Goal: Task Accomplishment & Management: Use online tool/utility

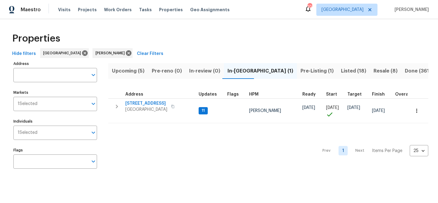
click at [308, 19] on div "Properties Hide filters [GEOGRAPHIC_DATA] [PERSON_NAME] Clear Filters Address A…" at bounding box center [219, 102] width 438 height 166
click at [69, 74] on input "Address" at bounding box center [50, 75] width 74 height 14
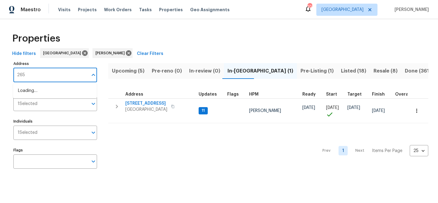
type input "2656"
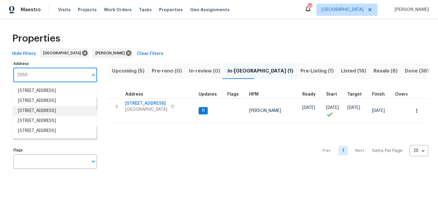
click at [44, 116] on li "2656 Eldorado Pl Snellville GA 30078" at bounding box center [55, 111] width 84 height 10
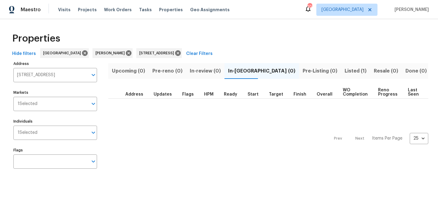
click at [344, 72] on span "Listed (1)" at bounding box center [355, 71] width 22 height 9
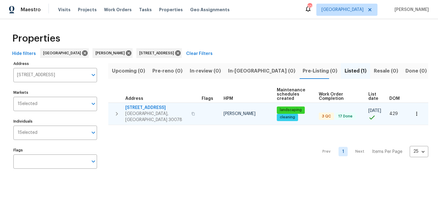
click at [143, 107] on span "2656 Eldorado Pl" at bounding box center [156, 108] width 62 height 6
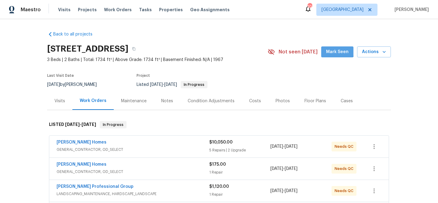
click at [334, 50] on span "Mark Seen" at bounding box center [337, 52] width 22 height 8
click at [365, 55] on span "Actions" at bounding box center [374, 52] width 24 height 8
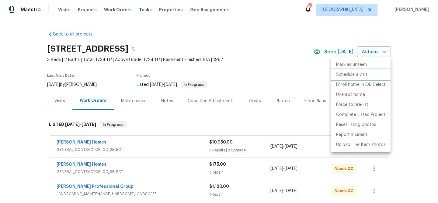
click at [365, 77] on p "Schedule a visit" at bounding box center [351, 75] width 31 height 6
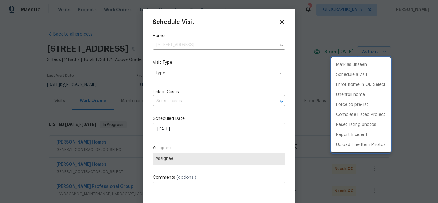
click at [209, 76] on div at bounding box center [219, 101] width 438 height 203
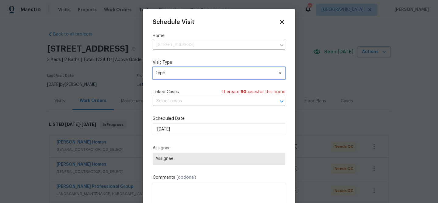
click at [209, 75] on span "Type" at bounding box center [214, 73] width 118 height 6
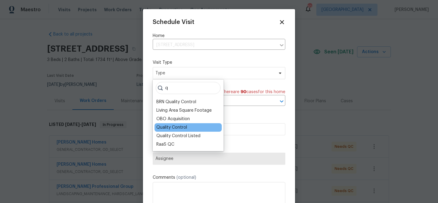
type input "q"
click at [183, 128] on div "Quality Control" at bounding box center [171, 128] width 31 height 6
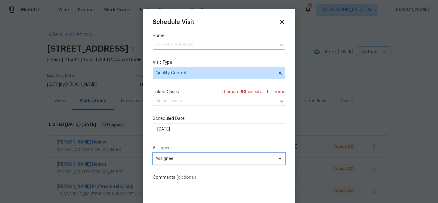
click at [199, 158] on span "Assignee" at bounding box center [214, 158] width 119 height 5
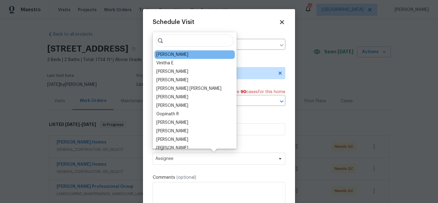
click at [175, 58] on div "[PERSON_NAME]" at bounding box center [194, 54] width 80 height 9
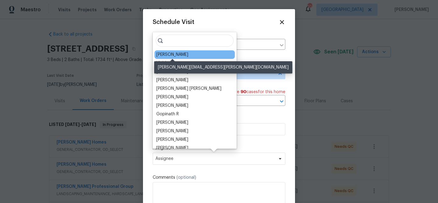
click at [175, 56] on div "[PERSON_NAME]" at bounding box center [172, 55] width 32 height 6
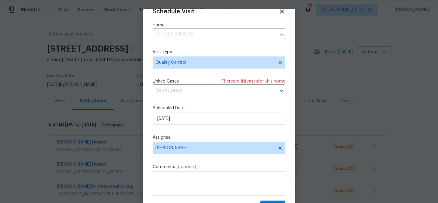
scroll to position [28, 0]
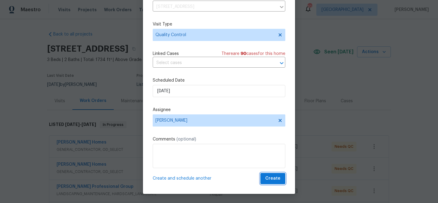
click at [270, 178] on span "Create" at bounding box center [272, 179] width 15 height 8
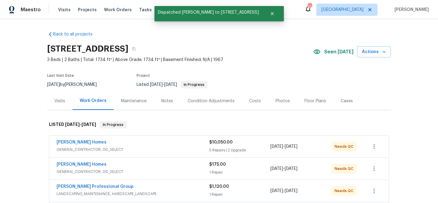
scroll to position [0, 0]
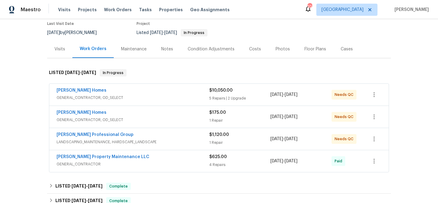
scroll to position [60, 0]
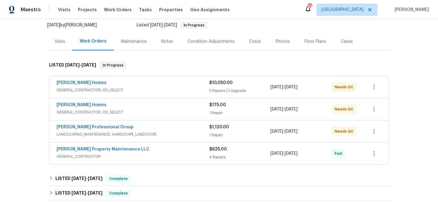
click at [147, 79] on div "Therrien Homes GENERAL_CONTRACTOR, OD_SELECT $10,050.00 5 Repairs | 2 Upgrade 8…" at bounding box center [218, 87] width 339 height 22
click at [141, 90] on span "GENERAL_CONTRACTOR, OD_SELECT" at bounding box center [133, 90] width 153 height 6
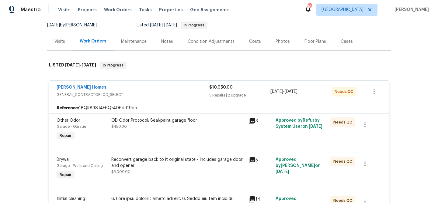
click at [208, 129] on div "OD Odor Protocol: Seal/paint garage floor $450.00" at bounding box center [177, 124] width 133 height 12
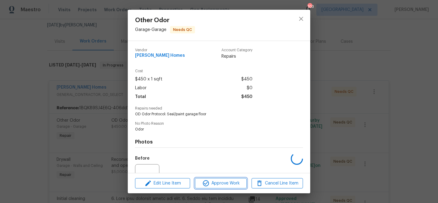
click at [221, 182] on span "Approve Work" at bounding box center [221, 184] width 48 height 8
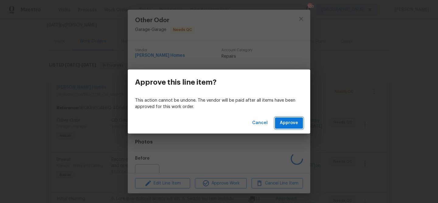
click at [288, 124] on span "Approve" at bounding box center [289, 123] width 18 height 8
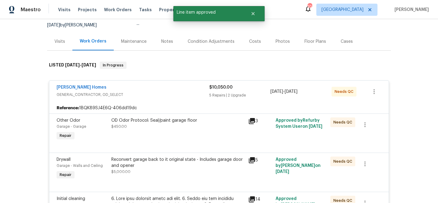
click at [201, 125] on div "OD Odor Protocol: Seal/paint garage floor $450.00" at bounding box center [177, 124] width 133 height 12
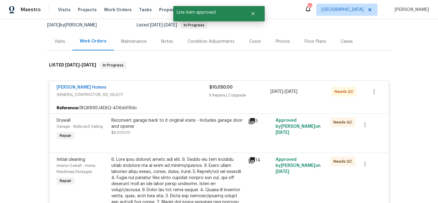
click at [180, 138] on div "Reconvert garage back to it original state - Includes garage door and opener $5…" at bounding box center [177, 130] width 137 height 28
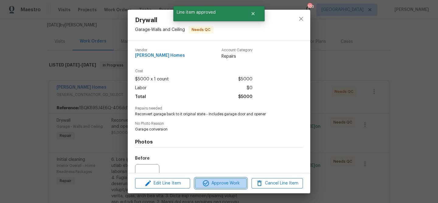
click at [218, 185] on span "Approve Work" at bounding box center [221, 184] width 48 height 8
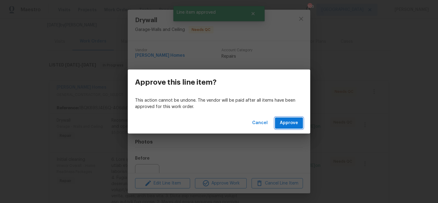
click at [301, 126] on button "Approve" at bounding box center [289, 123] width 28 height 11
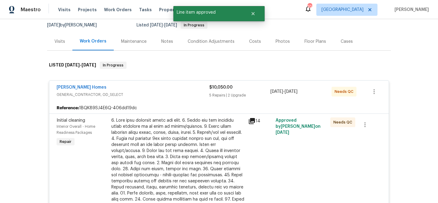
click at [236, 151] on div at bounding box center [177, 185] width 133 height 134
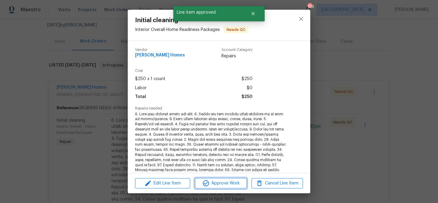
click at [229, 183] on span "Approve Work" at bounding box center [221, 184] width 48 height 8
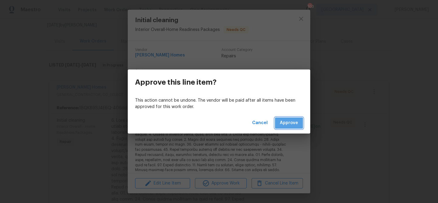
click at [279, 125] on button "Approve" at bounding box center [289, 123] width 28 height 11
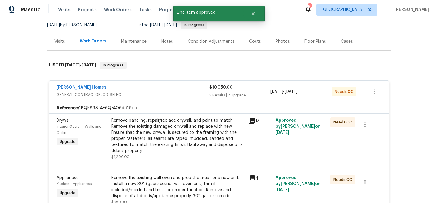
click at [232, 151] on div "Remove paneling, repair/replace drywall, and paint to match Remove the existing…" at bounding box center [177, 136] width 133 height 36
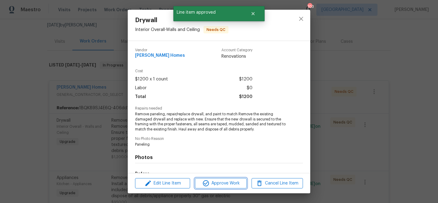
click at [235, 180] on span "Approve Work" at bounding box center [221, 184] width 48 height 8
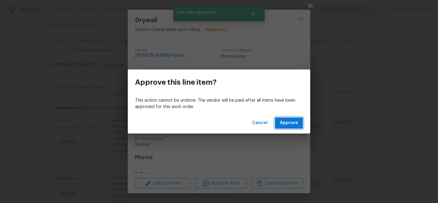
click at [283, 118] on button "Approve" at bounding box center [289, 123] width 28 height 11
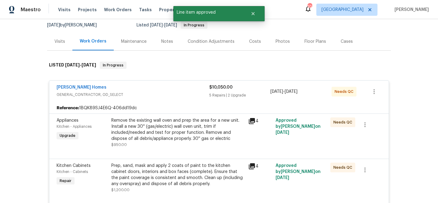
click at [238, 138] on div "Remove the existing wall oven and prep the area for a new unit. Install a new 3…" at bounding box center [177, 130] width 133 height 24
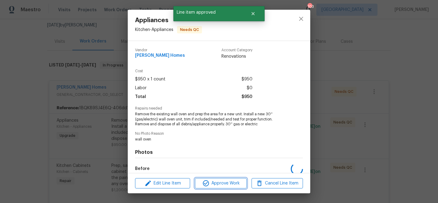
click at [232, 184] on span "Approve Work" at bounding box center [221, 184] width 48 height 8
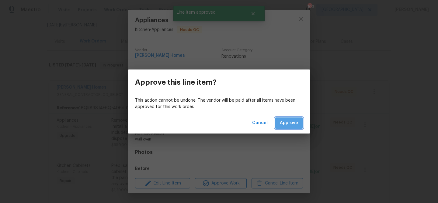
click at [282, 127] on span "Approve" at bounding box center [289, 123] width 18 height 8
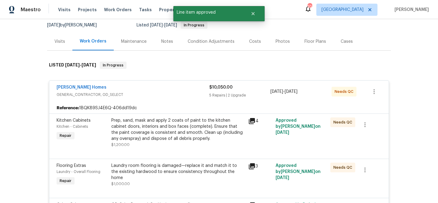
click at [224, 136] on div "Prep, sand, mask and apply 2 coats of paint to the kitchen cabinet doors, inter…" at bounding box center [177, 130] width 133 height 24
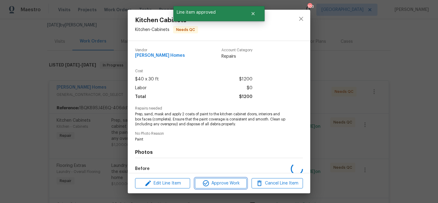
click at [229, 187] on span "Approve Work" at bounding box center [221, 184] width 48 height 8
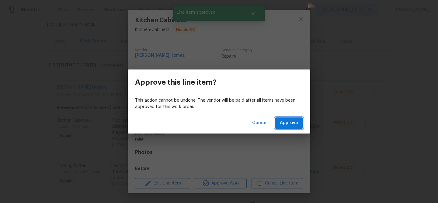
click at [279, 125] on button "Approve" at bounding box center [289, 123] width 28 height 11
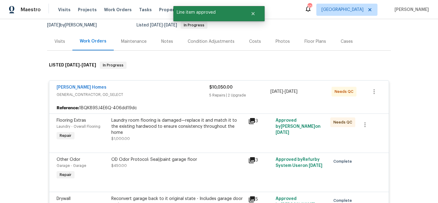
click at [217, 137] on div "Laundry room flooring is damaged—replace it and match it to the existing hardwo…" at bounding box center [177, 130] width 137 height 28
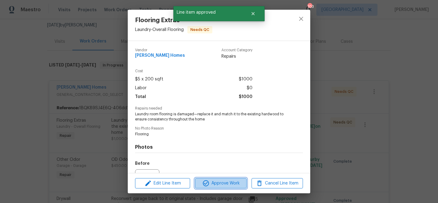
click at [222, 187] on button "Approve Work" at bounding box center [220, 183] width 51 height 11
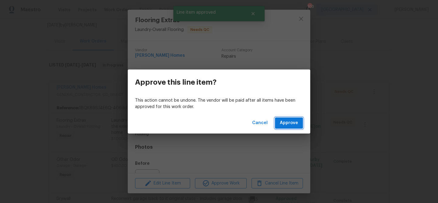
click at [282, 123] on span "Approve" at bounding box center [289, 123] width 18 height 8
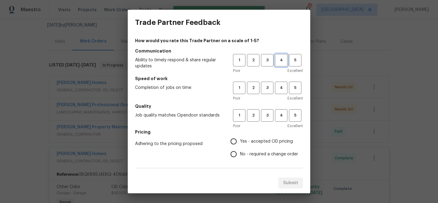
click at [279, 57] on span "4" at bounding box center [280, 60] width 11 height 7
click at [279, 83] on button "4" at bounding box center [281, 88] width 12 height 12
click at [279, 112] on button "4" at bounding box center [281, 115] width 12 height 12
click at [256, 141] on span "Yes - accepted OD pricing" at bounding box center [266, 142] width 53 height 6
click at [240, 141] on input "Yes - accepted OD pricing" at bounding box center [233, 141] width 13 height 13
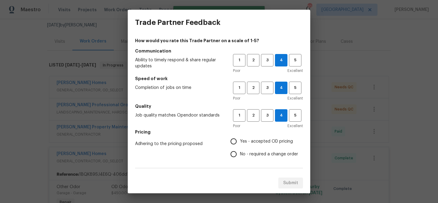
radio input "true"
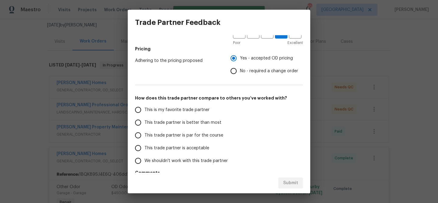
scroll to position [90, 0]
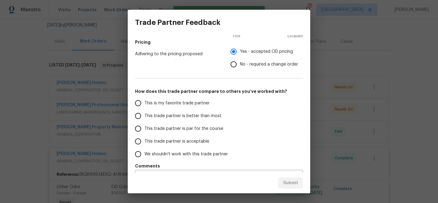
click at [216, 121] on label "This trade partner is better than most" at bounding box center [180, 116] width 96 height 13
click at [144, 121] on input "This trade partner is better than most" at bounding box center [138, 116] width 13 height 13
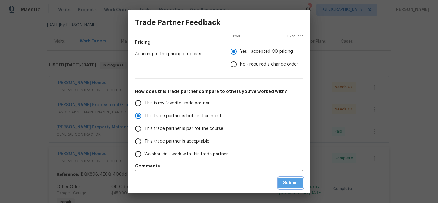
click at [291, 184] on span "Submit" at bounding box center [290, 184] width 15 height 8
radio input "true"
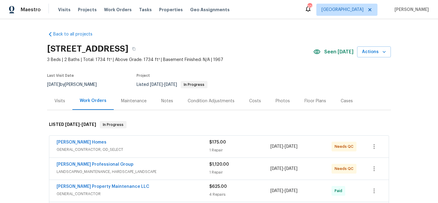
click at [146, 141] on div "[PERSON_NAME] Homes" at bounding box center [133, 142] width 153 height 7
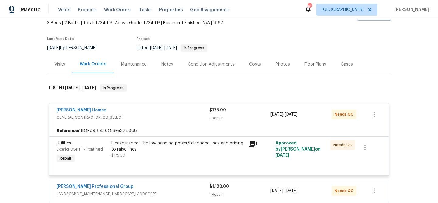
scroll to position [57, 0]
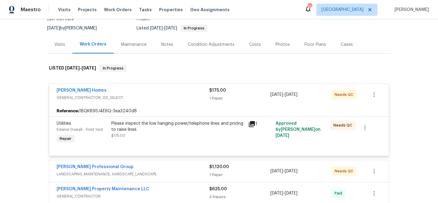
click at [147, 136] on div "Please inspect the low hanging power/telephone lines and pricing to raise lines…" at bounding box center [177, 130] width 133 height 18
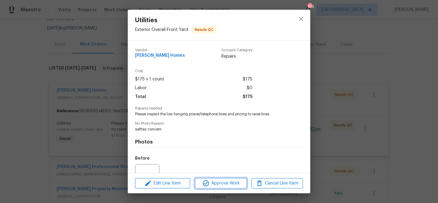
click at [205, 181] on icon "button" at bounding box center [206, 183] width 6 height 6
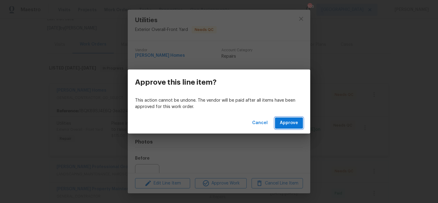
click at [292, 123] on span "Approve" at bounding box center [289, 123] width 18 height 8
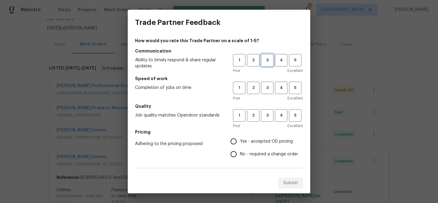
click at [267, 61] on span "3" at bounding box center [266, 60] width 11 height 7
click at [267, 94] on div "1 2 3 4 5 Poor Excellent" at bounding box center [268, 92] width 70 height 20
click at [267, 89] on span "3" at bounding box center [266, 87] width 11 height 7
click at [267, 107] on h5 "Quality" at bounding box center [219, 106] width 168 height 6
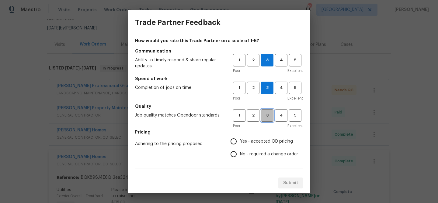
click at [268, 111] on button "3" at bounding box center [267, 115] width 12 height 12
click at [265, 139] on span "Yes - accepted OD pricing" at bounding box center [266, 142] width 53 height 6
click at [240, 139] on input "Yes - accepted OD pricing" at bounding box center [233, 141] width 13 height 13
radio input "true"
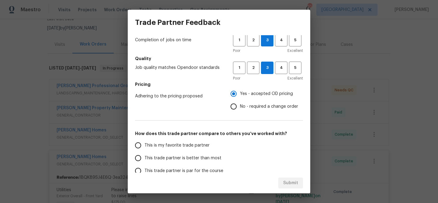
scroll to position [63, 0]
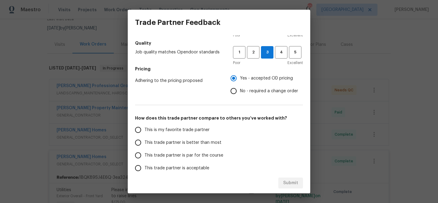
click at [239, 154] on div "This is my favorite trade partner This trade partner is better than most This t…" at bounding box center [219, 156] width 168 height 64
click at [229, 155] on div "This is my favorite trade partner This trade partner is better than most This t…" at bounding box center [184, 156] width 98 height 64
click at [216, 155] on span "This trade partner is par for the course" at bounding box center [183, 156] width 79 height 6
click at [144, 155] on input "This trade partner is par for the course" at bounding box center [138, 155] width 13 height 13
click at [290, 180] on span "Submit" at bounding box center [290, 184] width 15 height 8
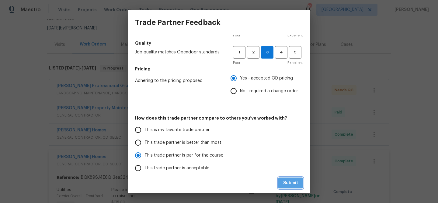
radio input "true"
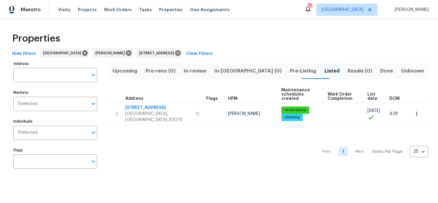
type input "[STREET_ADDRESS]"
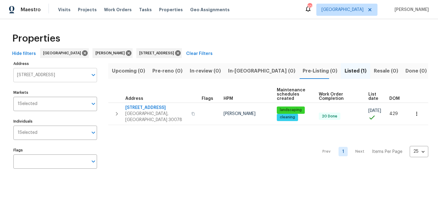
click at [66, 77] on input "[STREET_ADDRESS]" at bounding box center [50, 75] width 74 height 14
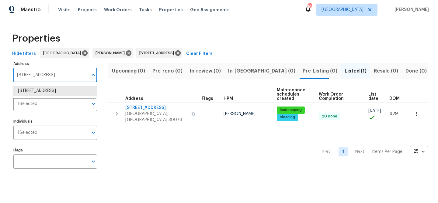
click at [66, 77] on input "[STREET_ADDRESS]" at bounding box center [50, 75] width 74 height 14
type input "2622 abington"
click at [62, 91] on li "[STREET_ADDRESS][PERSON_NAME]" at bounding box center [55, 91] width 84 height 10
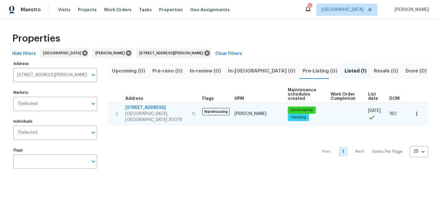
click at [152, 105] on span "[STREET_ADDRESS]" at bounding box center [156, 108] width 63 height 6
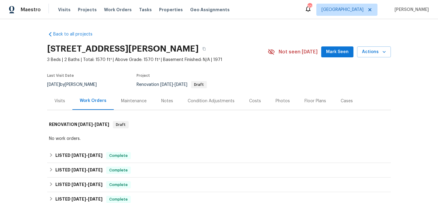
click at [334, 50] on span "Mark Seen" at bounding box center [337, 52] width 22 height 8
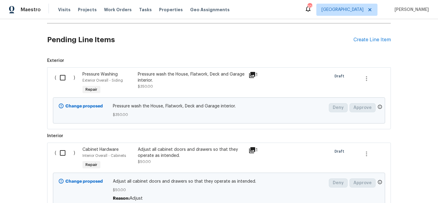
scroll to position [304, 0]
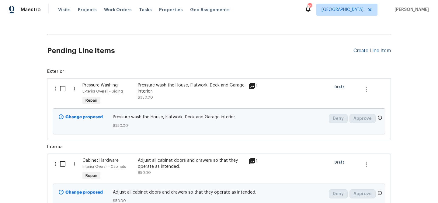
click at [358, 49] on div "Create Line Item" at bounding box center [371, 51] width 37 height 6
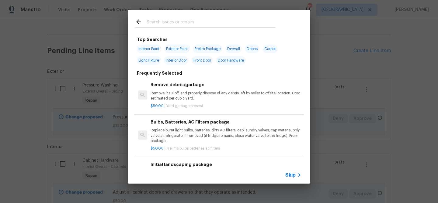
click at [188, 20] on input "text" at bounding box center [210, 22] width 129 height 9
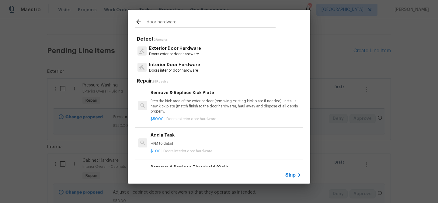
type input "door hardware"
click at [185, 62] on p "Interior Door Hardware" at bounding box center [174, 65] width 51 height 6
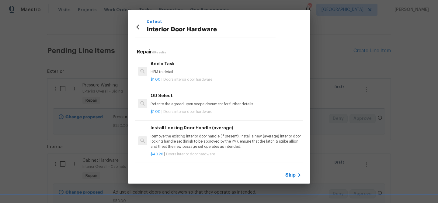
click at [167, 136] on p "Remove the existing interior door handle (if present). Install a new (average) …" at bounding box center [225, 141] width 151 height 15
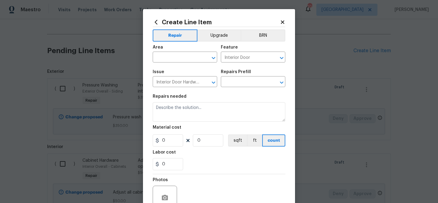
type input "Install Locking Door Handle (average) $40.26"
type textarea "Remove the existing interior door handle (if present). Install a new (average) …"
type input "40.26"
type input "1"
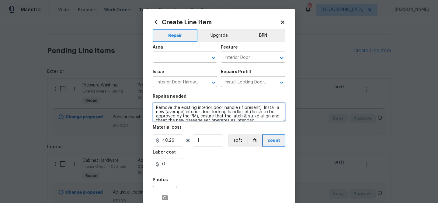
click at [166, 109] on textarea "Remove the existing interior door handle (if present). Install a new (average) …" at bounding box center [219, 111] width 132 height 19
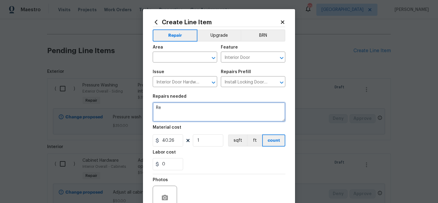
type textarea "R"
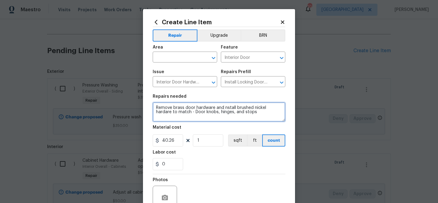
type textarea "Remove brass door hardware and nstall brushed nickel hardare to match - Door kn…"
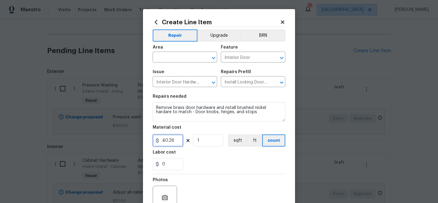
click at [168, 142] on input "40.26" at bounding box center [168, 141] width 30 height 12
type input "66"
click at [205, 140] on input "1" at bounding box center [208, 141] width 30 height 12
type input "16"
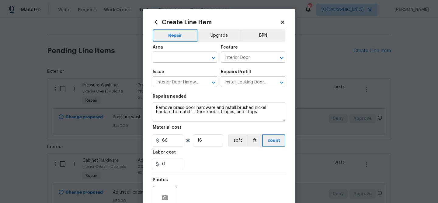
click at [220, 163] on div "0" at bounding box center [219, 164] width 132 height 12
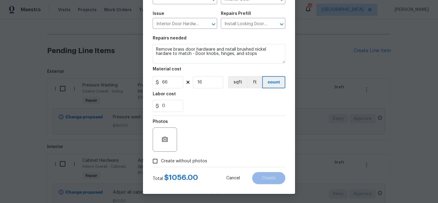
click at [196, 159] on span "Create without photos" at bounding box center [184, 161] width 46 height 6
click at [161, 159] on input "Create without photos" at bounding box center [155, 162] width 12 height 12
checkbox input "true"
click at [164, 85] on input "66" at bounding box center [168, 82] width 30 height 12
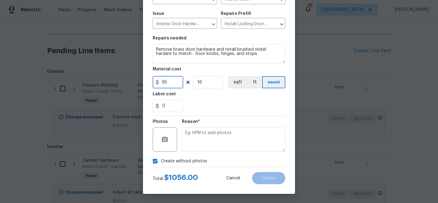
type input "55"
click at [194, 117] on div "Reason*" at bounding box center [233, 136] width 103 height 40
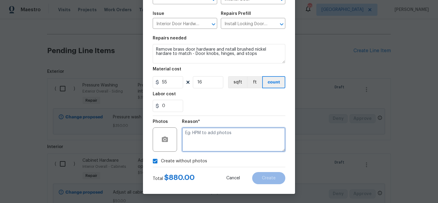
click at [198, 136] on textarea at bounding box center [233, 140] width 103 height 24
click at [224, 148] on textarea "Damaged door hardware" at bounding box center [233, 140] width 103 height 24
click at [234, 143] on textarea "Damaged door hardware" at bounding box center [233, 140] width 103 height 24
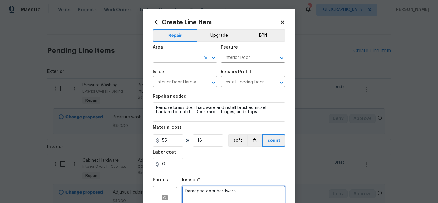
type textarea "Damaged door hardware"
click at [187, 60] on input "text" at bounding box center [176, 57] width 47 height 9
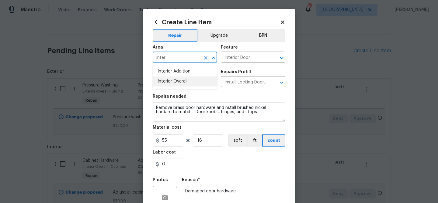
click at [181, 80] on li "Interior Overall" at bounding box center [185, 82] width 64 height 10
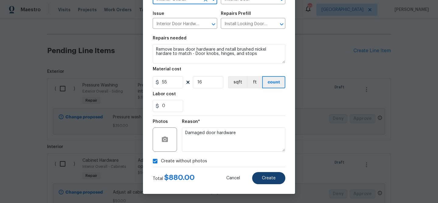
type input "Interior Overall"
click at [265, 177] on span "Create" at bounding box center [269, 178] width 14 height 5
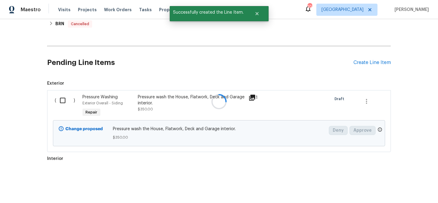
scroll to position [304, 0]
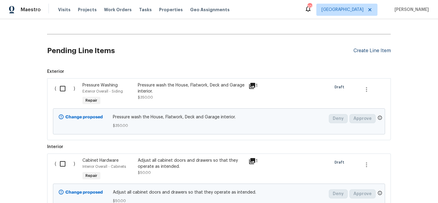
click at [359, 51] on div "Create Line Item" at bounding box center [371, 51] width 37 height 6
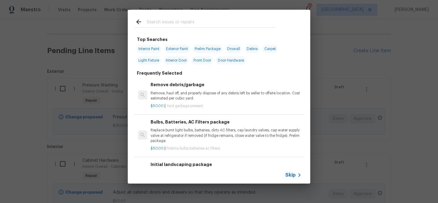
click at [156, 24] on input "text" at bounding box center [210, 22] width 129 height 9
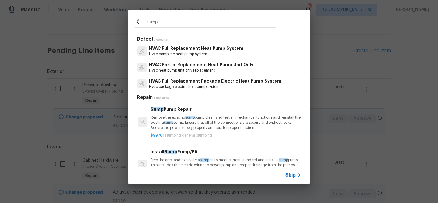
type input "sump"
click at [169, 120] on p "Remove the existing sump pump,clean and test all mechanical functions and reins…" at bounding box center [225, 122] width 151 height 15
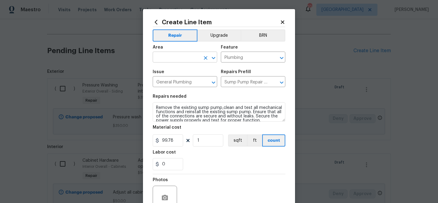
click at [166, 59] on input "text" at bounding box center [176, 57] width 47 height 9
type input "cra"
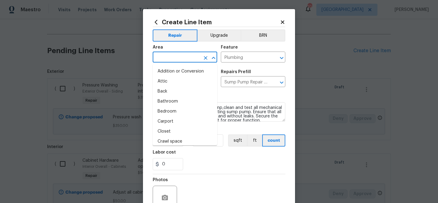
type input "w"
click at [169, 60] on input "text" at bounding box center [176, 57] width 47 height 9
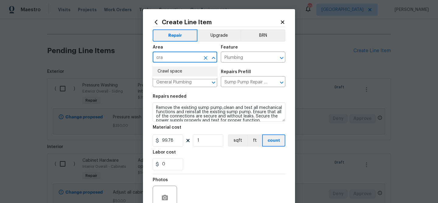
click at [171, 71] on li "Crawl space" at bounding box center [185, 72] width 64 height 10
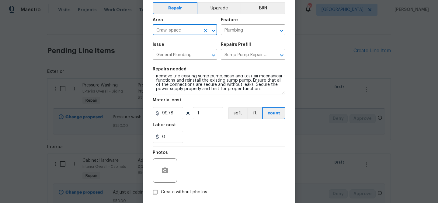
scroll to position [59, 0]
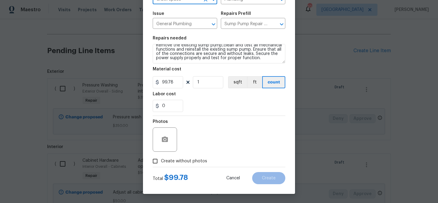
type input "Crawl space"
click at [195, 160] on span "Create without photos" at bounding box center [184, 161] width 46 height 6
click at [161, 160] on input "Create without photos" at bounding box center [155, 162] width 12 height 12
checkbox input "true"
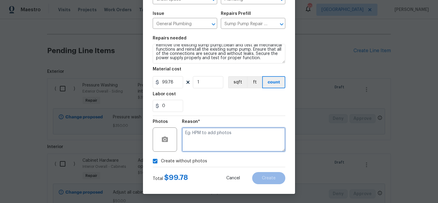
click at [205, 144] on textarea at bounding box center [233, 140] width 103 height 24
type textarea "no functioning"
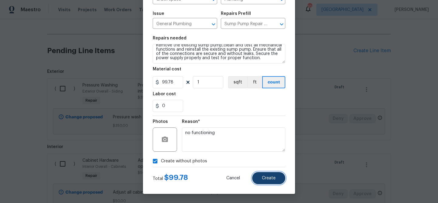
click at [273, 179] on span "Create" at bounding box center [269, 178] width 14 height 5
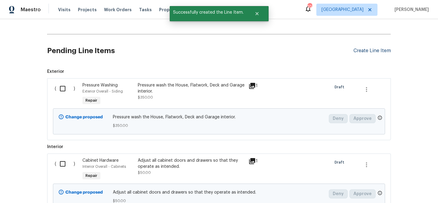
click at [363, 50] on div "Create Line Item" at bounding box center [371, 51] width 37 height 6
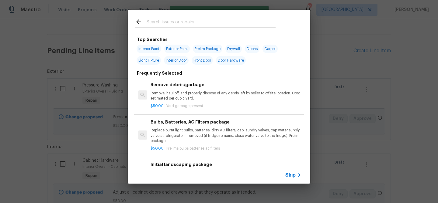
click at [160, 21] on input "text" at bounding box center [210, 22] width 129 height 9
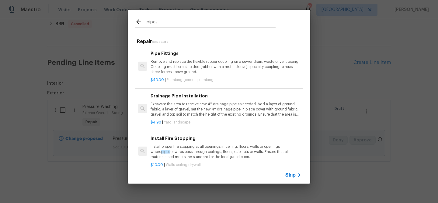
scroll to position [304, 0]
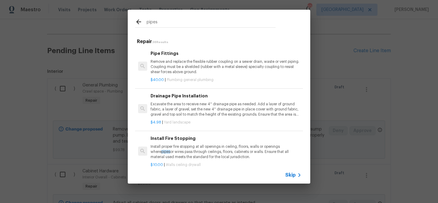
type input "pipes"
click at [164, 110] on p "Excavate the area to receive new 4'' drainage pipe as needed. Add a layer of gr…" at bounding box center [225, 109] width 151 height 15
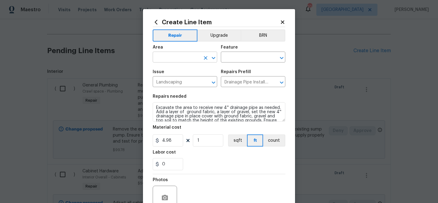
click at [166, 58] on input "text" at bounding box center [176, 57] width 47 height 9
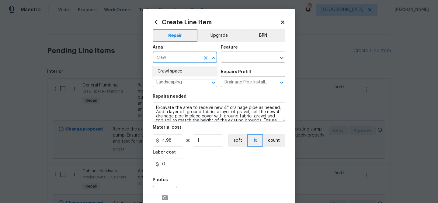
click at [165, 74] on li "Crawl space" at bounding box center [185, 72] width 64 height 10
type input "Crawl space"
click at [242, 57] on input "text" at bounding box center [244, 57] width 47 height 9
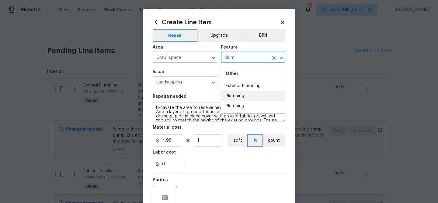
click at [238, 94] on li "Plumbing" at bounding box center [253, 96] width 64 height 10
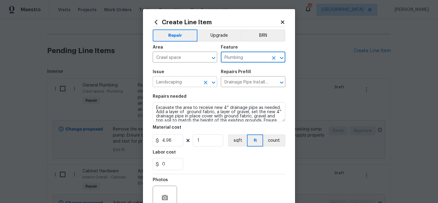
type input "Plumbing"
click at [193, 81] on input "Landscaping" at bounding box center [176, 82] width 47 height 9
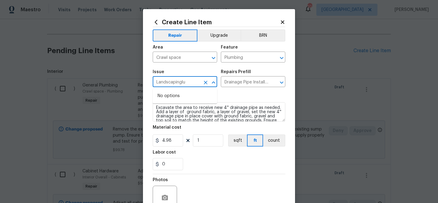
click at [183, 79] on input "Landscapinglu" at bounding box center [176, 82] width 47 height 9
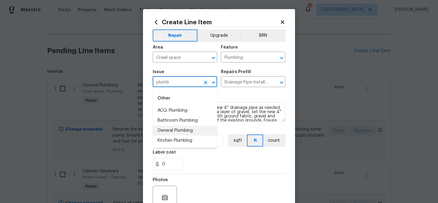
click at [174, 132] on li "General Plumbing" at bounding box center [185, 131] width 64 height 10
type input "General Plumbing"
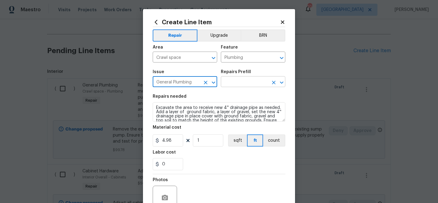
type input "General Plumbing"
click at [242, 83] on input "text" at bounding box center [244, 82] width 47 height 9
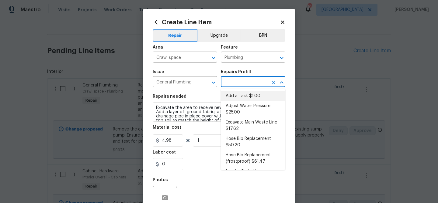
click at [240, 95] on li "Add a Task $1.00" at bounding box center [253, 96] width 64 height 10
type input "Add a Task $1.00"
type textarea "HPM to detail"
type input "1"
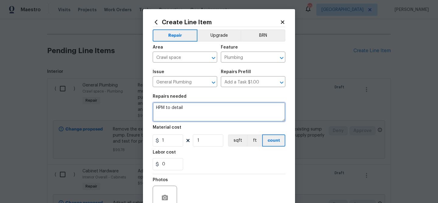
click at [186, 112] on textarea "HPM to detail" at bounding box center [219, 111] width 132 height 19
type textarea "Please provide cost to repair pipes in the crawlspace if needed"
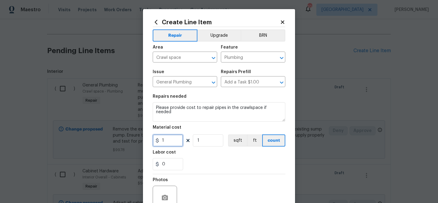
click at [173, 141] on input "1" at bounding box center [168, 141] width 30 height 12
type input "75"
click at [190, 160] on div "0" at bounding box center [219, 164] width 132 height 12
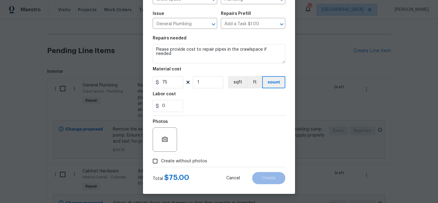
click at [189, 160] on span "Create without photos" at bounding box center [184, 161] width 46 height 6
click at [161, 160] on input "Create without photos" at bounding box center [155, 162] width 12 height 12
checkbox input "true"
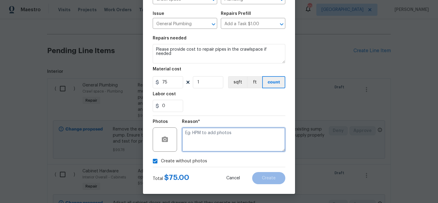
click at [194, 144] on textarea at bounding box center [233, 140] width 103 height 24
type textarea "Quote"
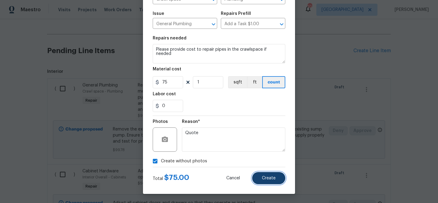
click at [275, 176] on span "Create" at bounding box center [269, 178] width 14 height 5
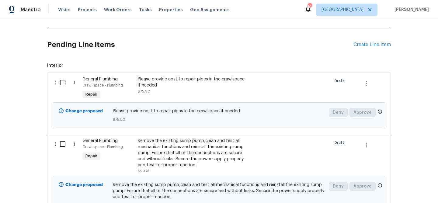
scroll to position [313, 0]
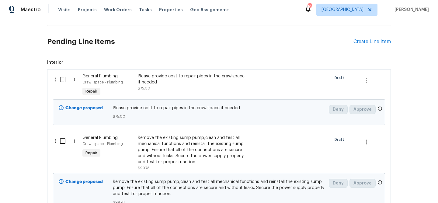
click at [61, 77] on input "checkbox" at bounding box center [64, 79] width 17 height 13
checkbox input "true"
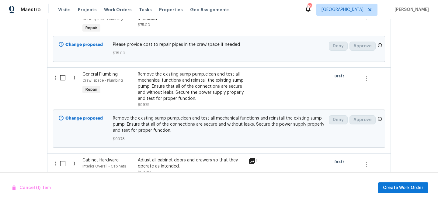
scroll to position [383, 0]
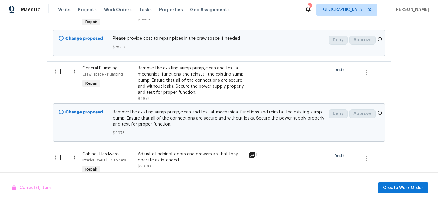
click at [61, 78] on input "checkbox" at bounding box center [64, 71] width 17 height 13
checkbox input "true"
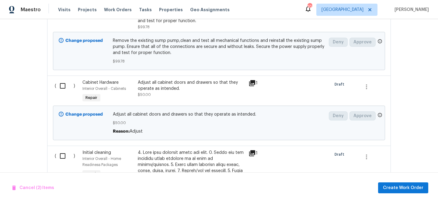
scroll to position [456, 0]
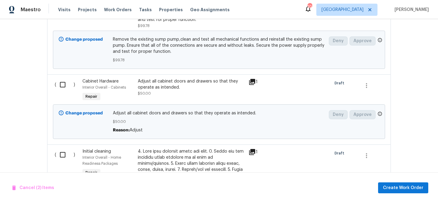
click at [64, 89] on input "checkbox" at bounding box center [64, 84] width 17 height 13
checkbox input "true"
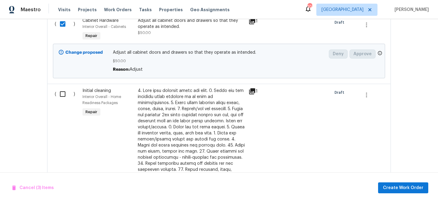
click at [64, 93] on input "checkbox" at bounding box center [64, 94] width 17 height 13
checkbox input "true"
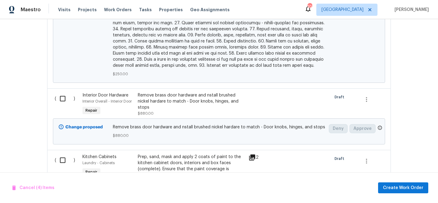
click at [61, 94] on input "checkbox" at bounding box center [64, 98] width 17 height 13
checkbox input "true"
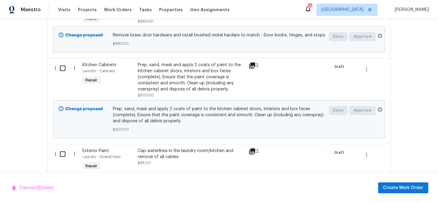
click at [61, 64] on input "checkbox" at bounding box center [64, 68] width 17 height 13
checkbox input "true"
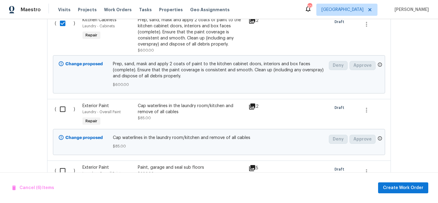
scroll to position [951, 0]
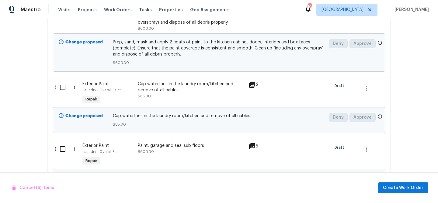
click at [63, 81] on input "checkbox" at bounding box center [64, 87] width 17 height 13
checkbox input "true"
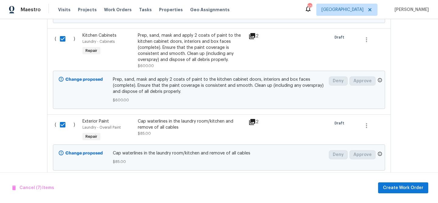
scroll to position [913, 0]
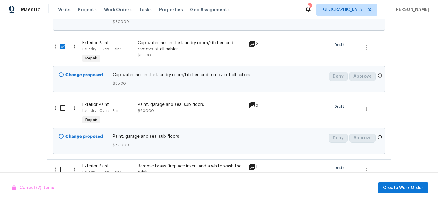
click at [65, 102] on input "checkbox" at bounding box center [64, 108] width 17 height 13
checkbox input "true"
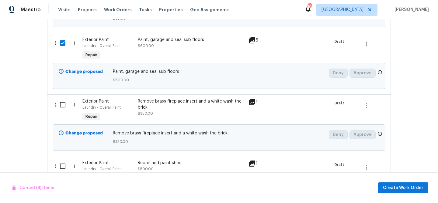
scroll to position [1060, 0]
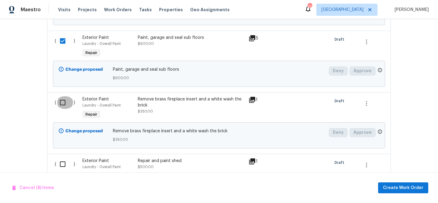
click at [64, 98] on input "checkbox" at bounding box center [64, 102] width 17 height 13
checkbox input "true"
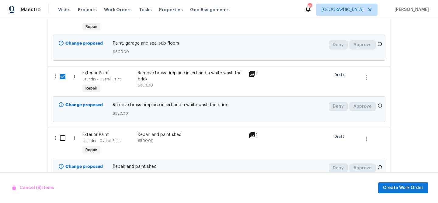
scroll to position [1087, 0]
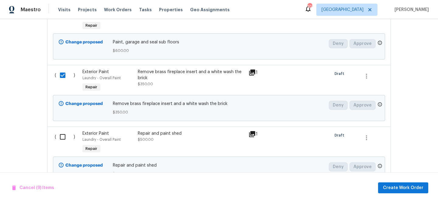
click at [65, 131] on input "checkbox" at bounding box center [64, 137] width 17 height 13
checkbox input "true"
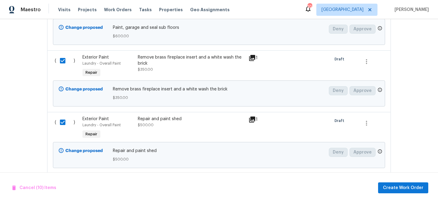
scroll to position [1103, 0]
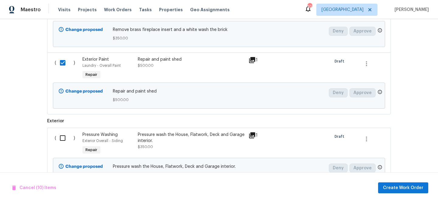
click at [64, 132] on input "checkbox" at bounding box center [64, 138] width 17 height 13
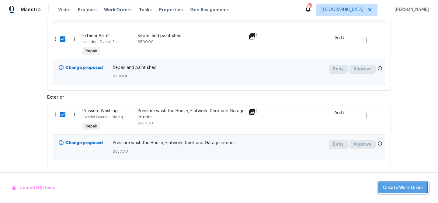
click at [391, 185] on span "Create Work Order" at bounding box center [403, 188] width 40 height 8
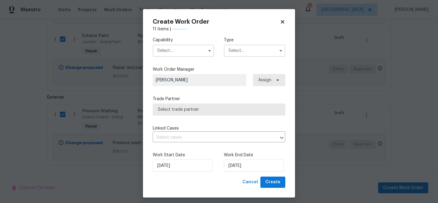
checkbox input "false"
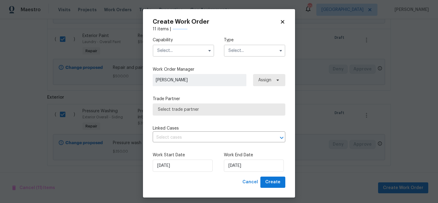
checkbox input "false"
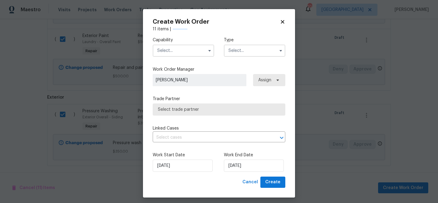
checkbox input "false"
click at [171, 54] on input "text" at bounding box center [183, 51] width 61 height 12
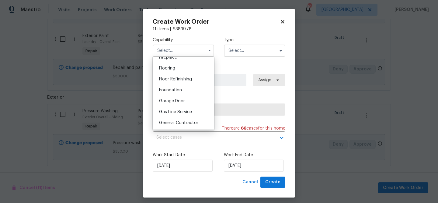
scroll to position [237, 0]
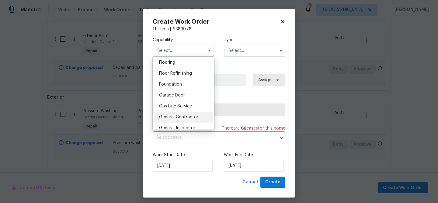
click at [180, 114] on div "General Contractor" at bounding box center [183, 117] width 58 height 11
type input "General Contractor"
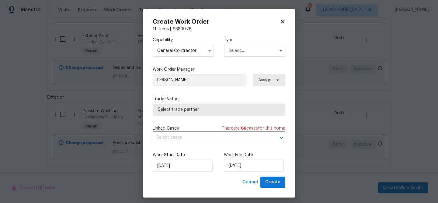
click at [244, 48] on input "text" at bounding box center [254, 51] width 61 height 12
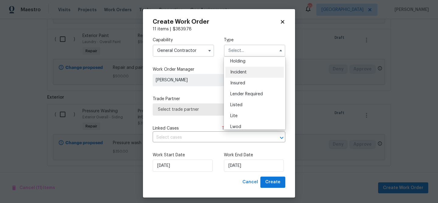
scroll to position [32, 0]
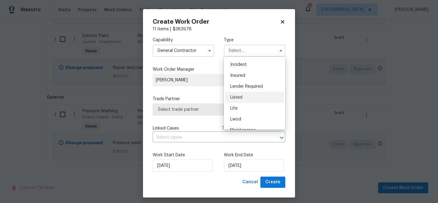
click at [243, 96] on div "Listed" at bounding box center [254, 97] width 58 height 11
type input "Listed"
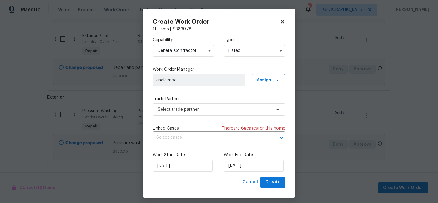
click at [190, 82] on span "Unclaimed" at bounding box center [199, 80] width 86 height 6
click at [251, 79] on div "Unclaimed Assign" at bounding box center [219, 80] width 132 height 12
click at [265, 81] on span "Assign" at bounding box center [263, 80] width 15 height 6
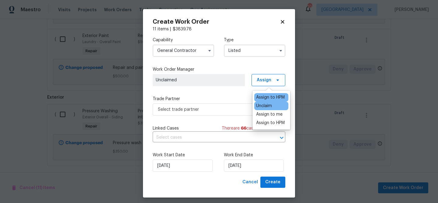
click at [261, 96] on div "Assign to HPM" at bounding box center [270, 97] width 29 height 6
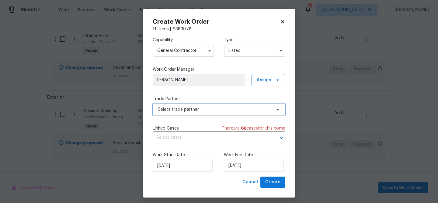
click at [205, 108] on span "Select trade partner" at bounding box center [214, 110] width 113 height 6
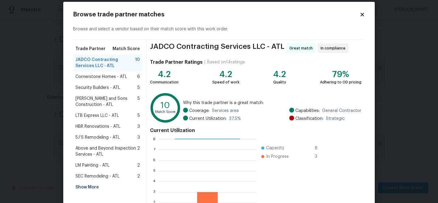
scroll to position [10, 0]
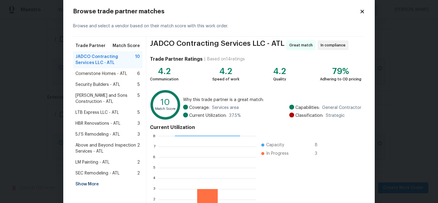
click at [94, 180] on div "Show More" at bounding box center [107, 184] width 69 height 11
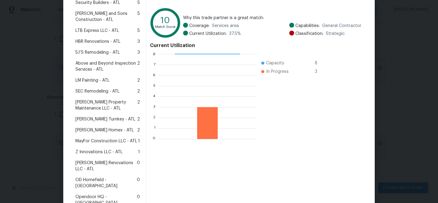
scroll to position [94, 0]
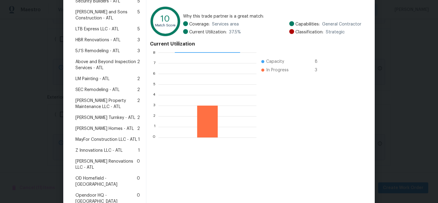
click at [91, 128] on span "Therrien Homes - ATL" at bounding box center [104, 129] width 58 height 6
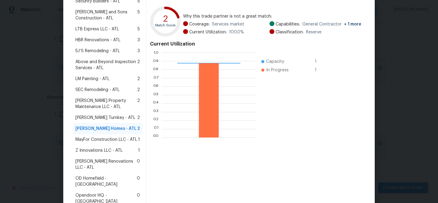
scroll to position [158, 0]
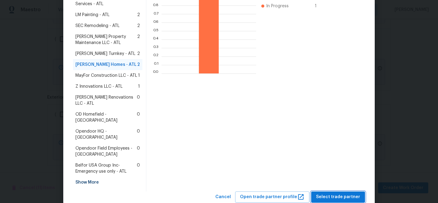
click at [335, 194] on span "Select trade partner" at bounding box center [338, 198] width 44 height 8
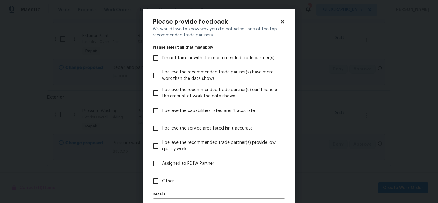
scroll to position [37, 0]
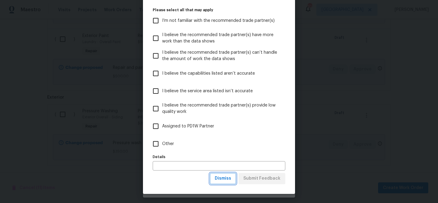
click at [226, 179] on span "Dismiss" at bounding box center [223, 179] width 16 height 8
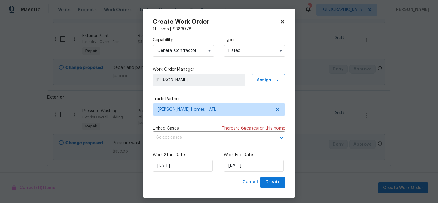
scroll to position [0, 0]
click at [234, 166] on input "[DATE]" at bounding box center [254, 166] width 60 height 12
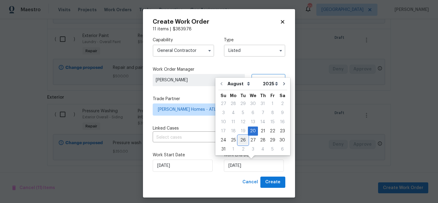
click at [241, 139] on div "26" at bounding box center [243, 140] width 10 height 9
type input "[DATE]"
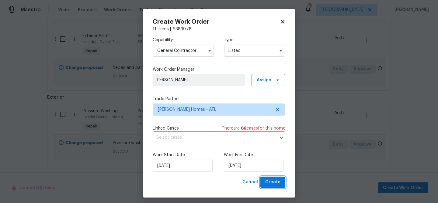
click at [265, 179] on button "Create" at bounding box center [272, 182] width 25 height 11
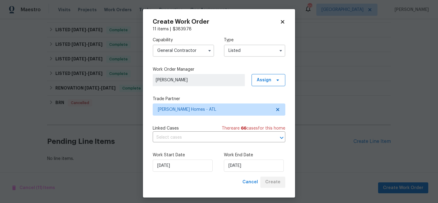
scroll to position [244, 0]
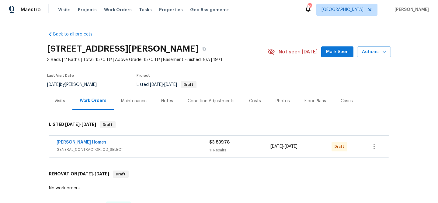
click at [330, 54] on span "Mark Seen" at bounding box center [337, 52] width 22 height 8
click at [373, 144] on icon "button" at bounding box center [373, 146] width 7 height 7
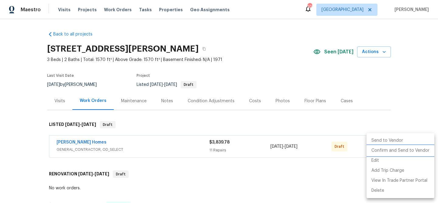
click at [375, 151] on li "Confirm and Send to Vendor" at bounding box center [400, 151] width 68 height 10
